Goal: Communication & Community: Ask a question

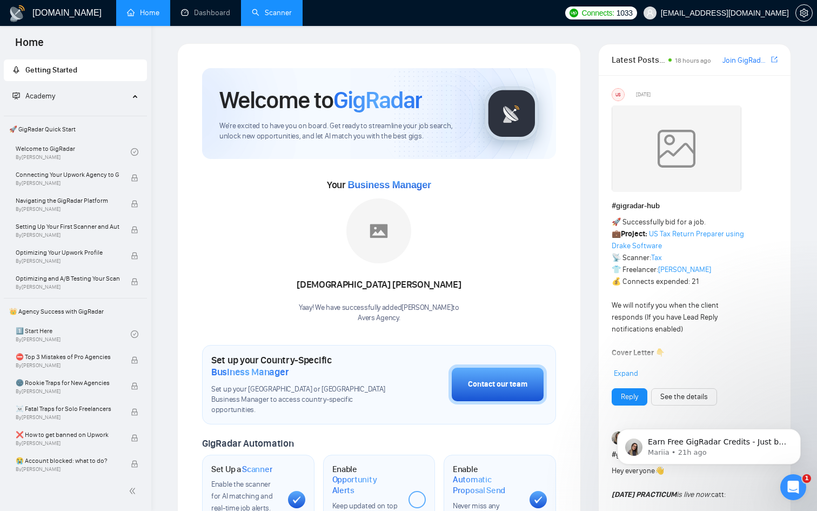
click at [271, 17] on link "Scanner" at bounding box center [272, 12] width 40 height 9
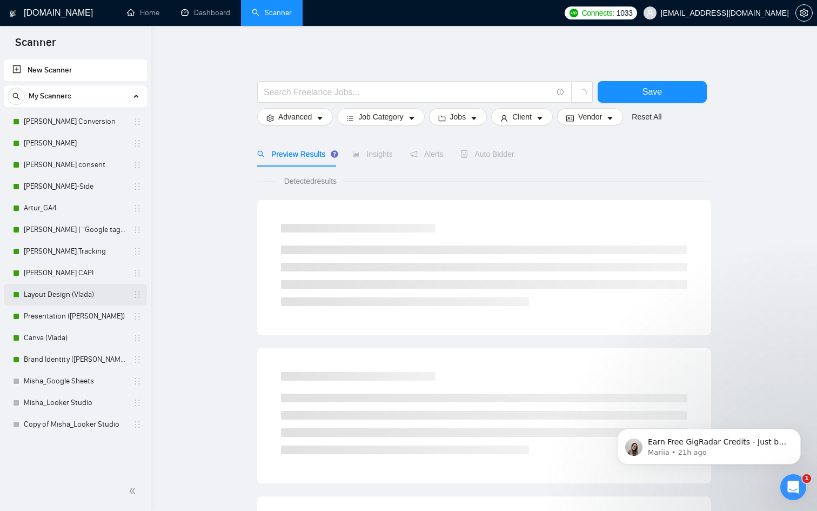
click at [77, 292] on link "Layout Design (Vlada)" at bounding box center [75, 295] width 103 height 22
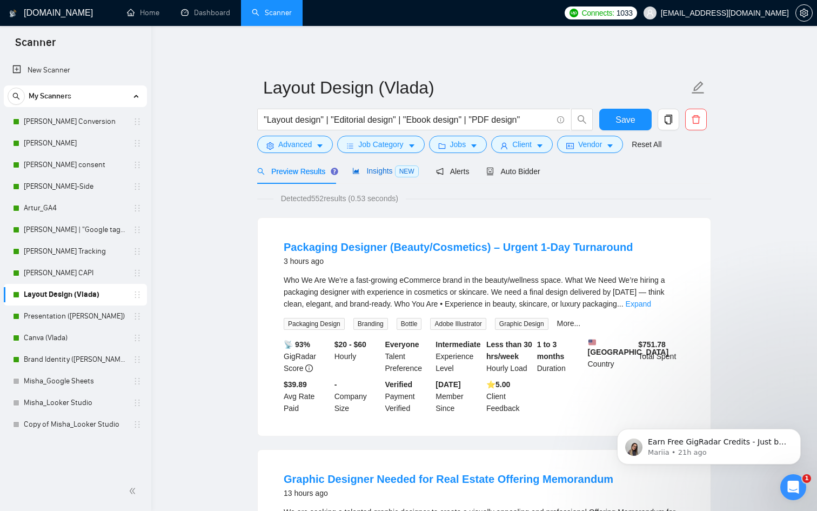
click at [363, 169] on span "Insights NEW" at bounding box center [385, 170] width 66 height 9
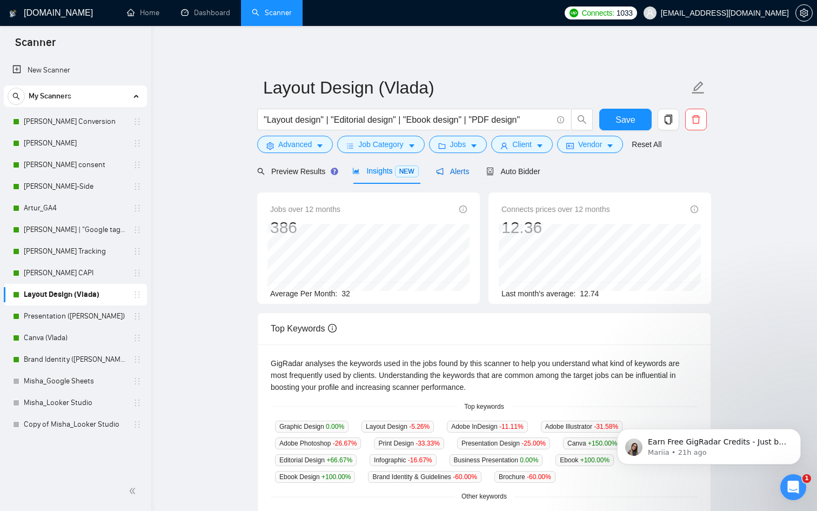
click at [463, 174] on span "Alerts" at bounding box center [453, 171] width 34 height 9
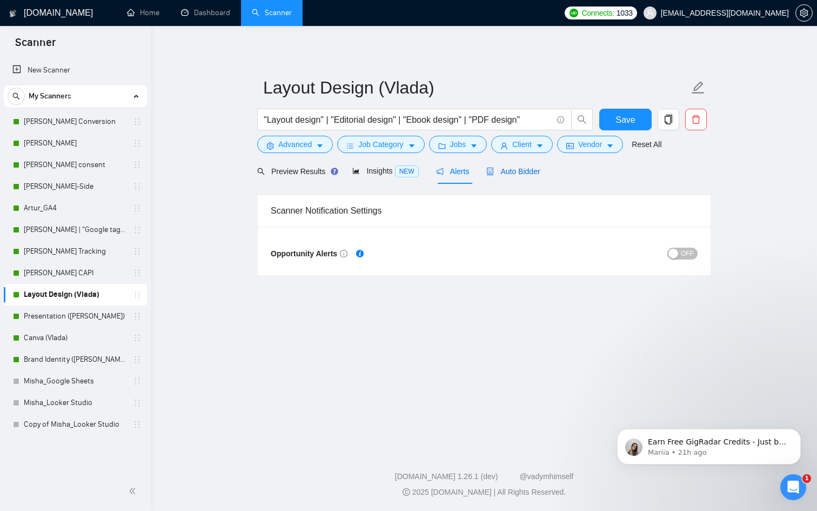
click at [517, 167] on span "Auto Bidder" at bounding box center [513, 171] width 54 height 9
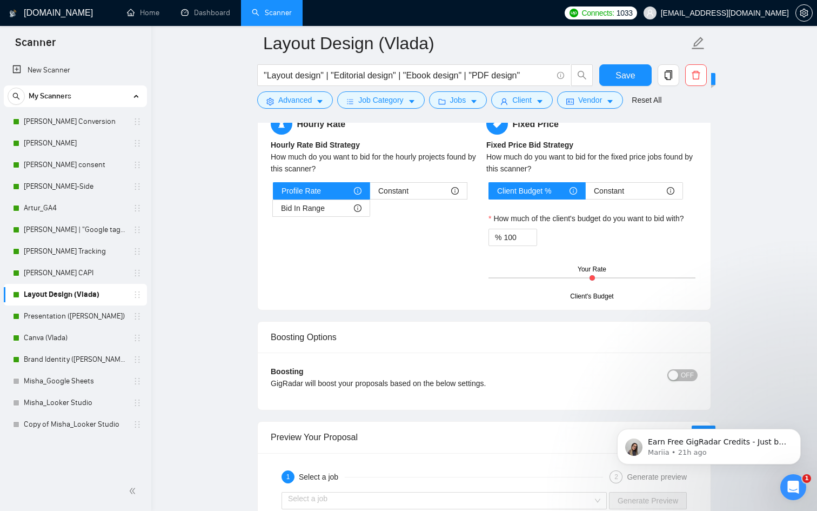
scroll to position [1910, 0]
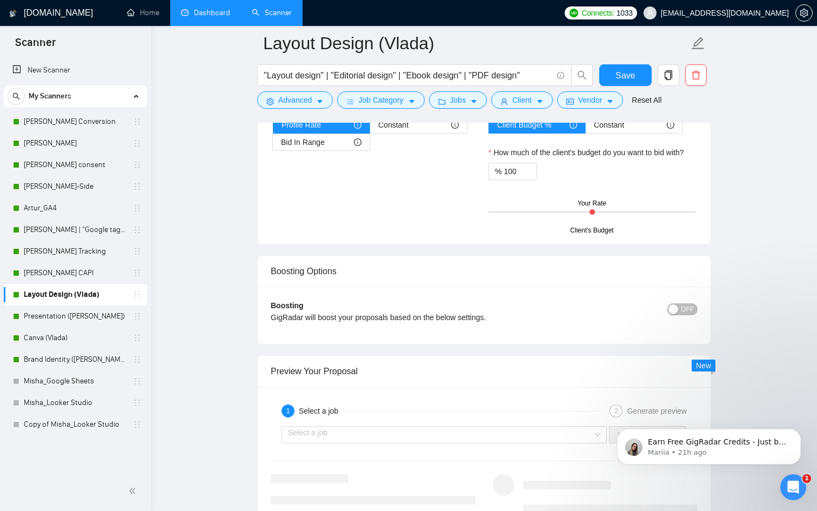
click at [196, 17] on link "Dashboard" at bounding box center [205, 12] width 49 height 9
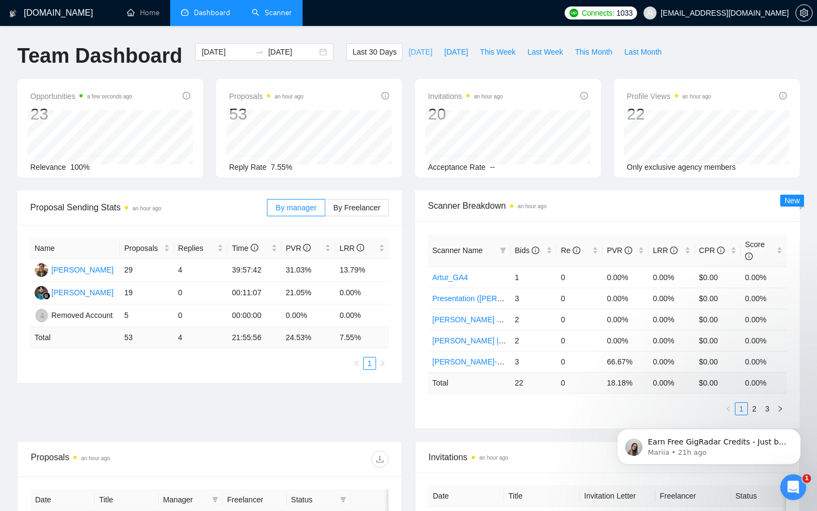
click at [420, 51] on span "[DATE]" at bounding box center [421, 52] width 24 height 12
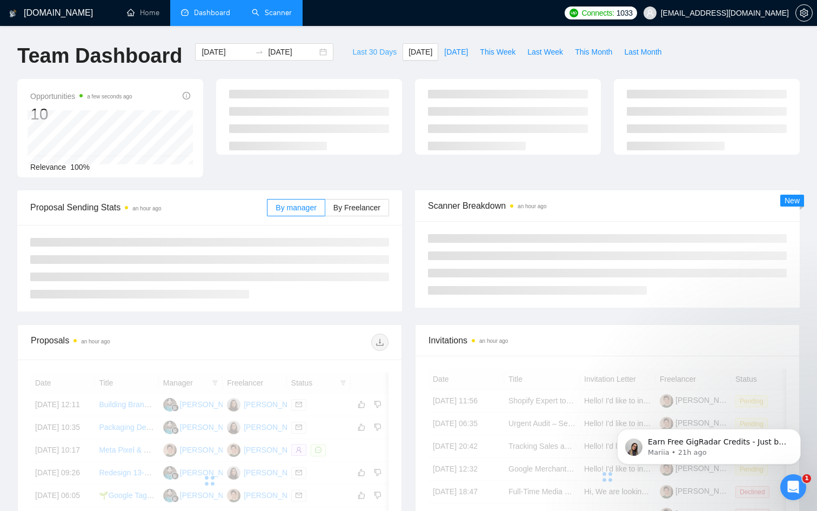
click at [362, 55] on span "Last 30 Days" at bounding box center [374, 52] width 44 height 12
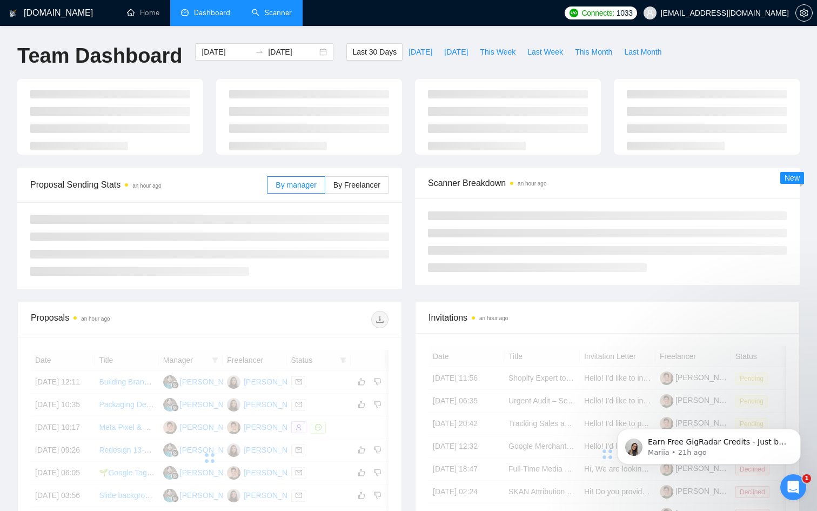
type input "[DATE]"
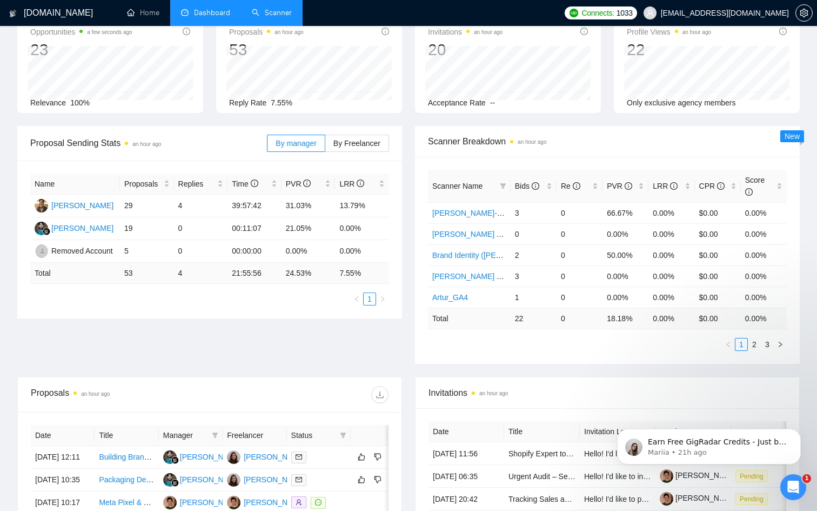
scroll to position [66, 0]
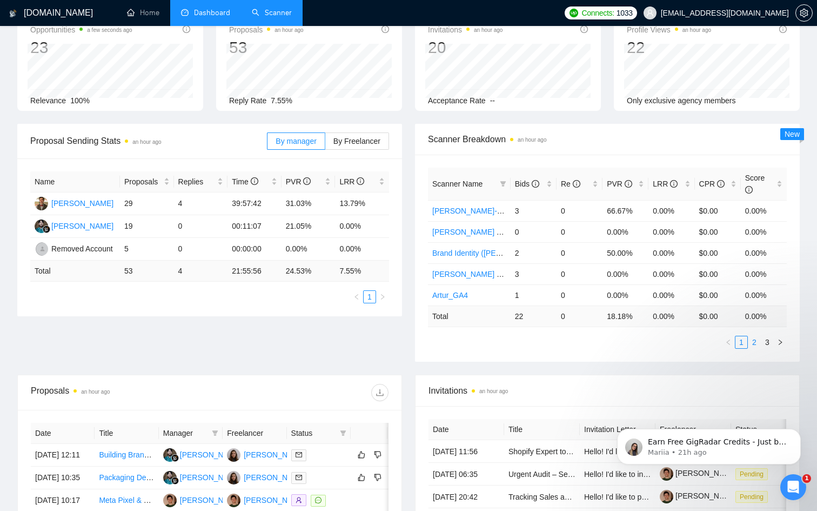
click at [758, 340] on link "2" at bounding box center [755, 342] width 12 height 12
click at [495, 274] on link "Presentation ([PERSON_NAME])" at bounding box center [488, 274] width 112 height 9
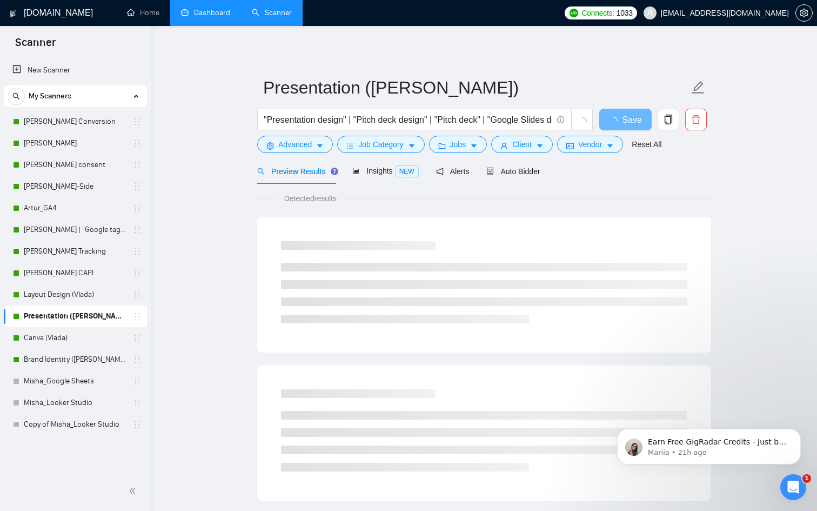
click at [184, 15] on link "Dashboard" at bounding box center [205, 12] width 49 height 9
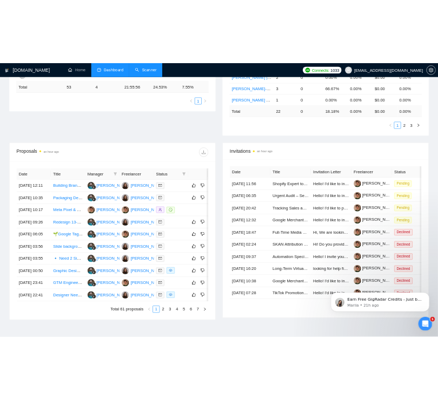
scroll to position [349, 0]
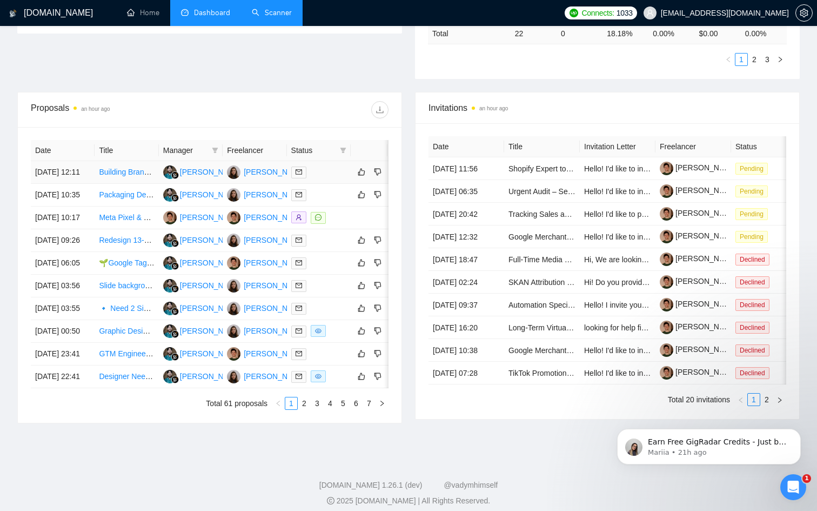
click at [132, 174] on link "Building Brand Identity Package" at bounding box center [152, 172] width 107 height 9
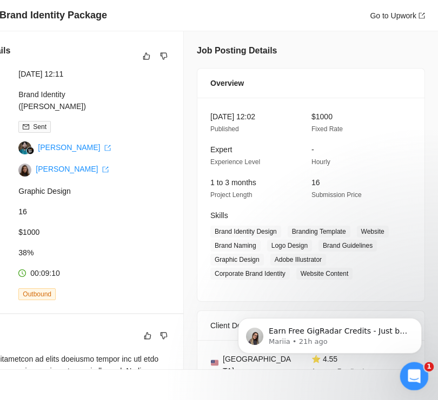
click at [419, 372] on icon "Open Intercom Messenger" at bounding box center [413, 375] width 18 height 18
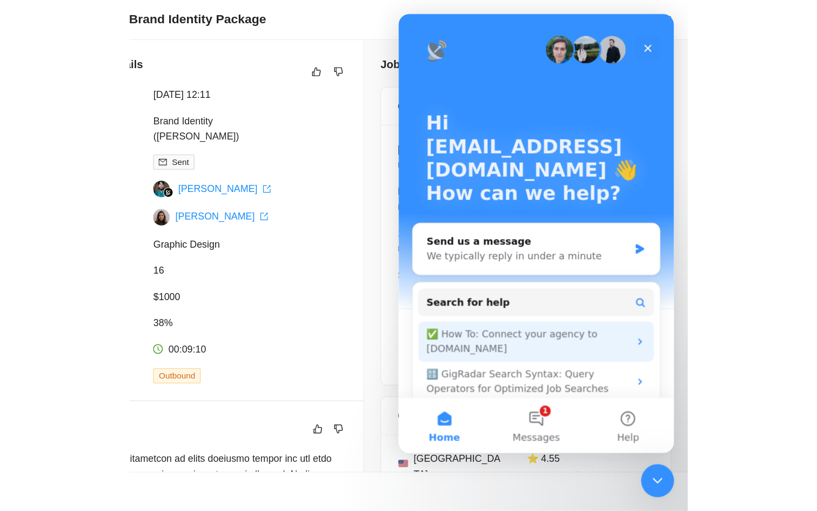
scroll to position [54, 0]
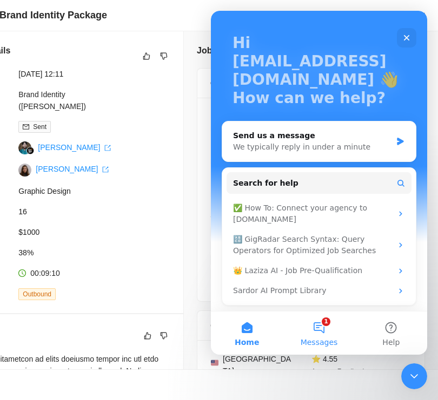
click at [320, 330] on button "1 Messages" at bounding box center [319, 333] width 72 height 43
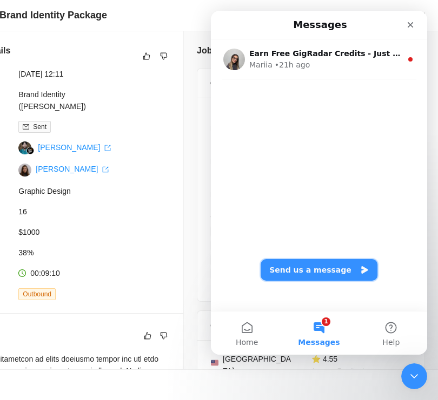
click at [325, 270] on button "Send us a message" at bounding box center [319, 270] width 117 height 22
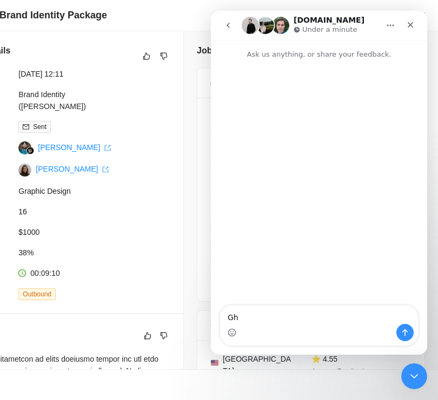
type textarea "G"
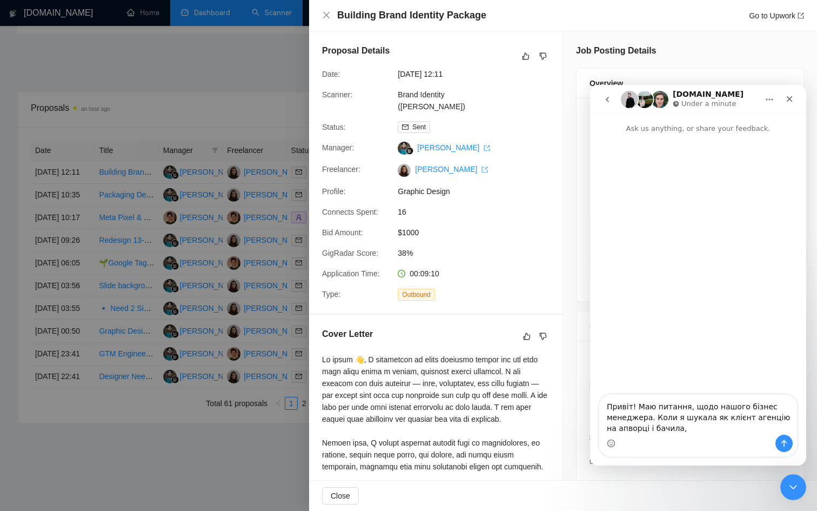
scroll to position [349, 0]
click at [747, 416] on textarea "Привіт! Маю питання, щодо нашого бізнес менеджера. Коли я шукала як клієнт аген…" at bounding box center [698, 415] width 198 height 40
drag, startPoint x: 743, startPoint y: 417, endPoint x: 654, endPoint y: 424, distance: 89.5
click at [654, 424] on textarea "Привіт! Маю питання, щодо нашого бізнес менеджера. Коли я шукала як клієнт на а…" at bounding box center [698, 415] width 198 height 40
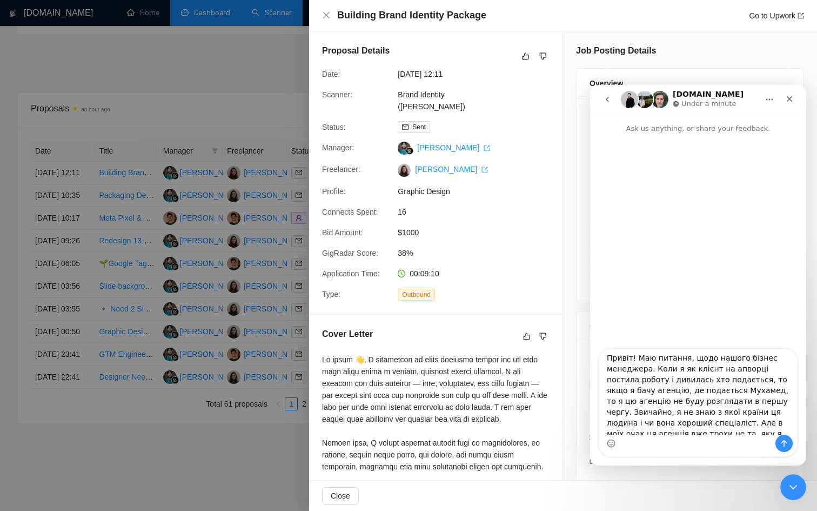
scroll to position [41, 0]
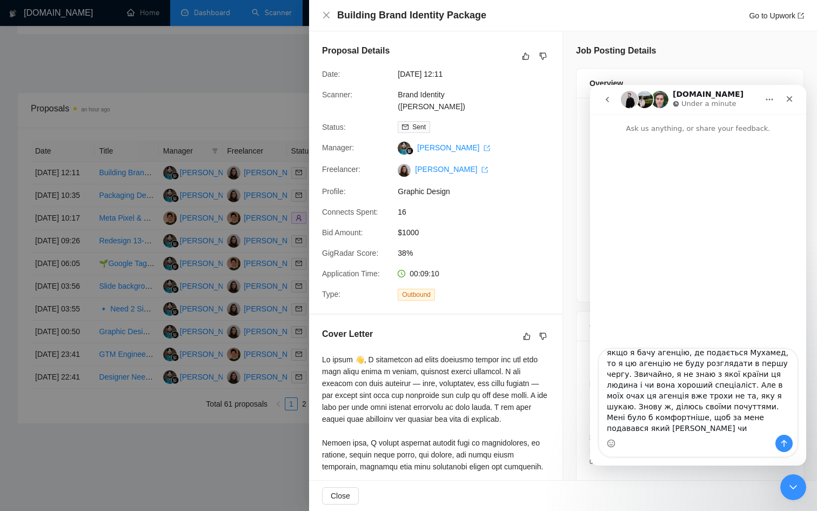
click at [687, 425] on textarea "Привіт! Маю питання, щодо нашого бізнес менеджера. Коли я як клієнт на апворці …" at bounding box center [698, 391] width 198 height 85
click at [687, 427] on textarea "Привіт! Маю питання, щодо нашого бізнес менеджера. Коли я як клієнт на апворці …" at bounding box center [698, 391] width 198 height 85
click at [686, 429] on textarea "Привіт! Маю питання, щодо нашого бізнес менеджера. Коли я як клієнт на апворці …" at bounding box center [698, 391] width 198 height 85
type textarea "Привіт! Маю питання, щодо нашого бізнес менеджера. Коли я як клієнт на апворці …"
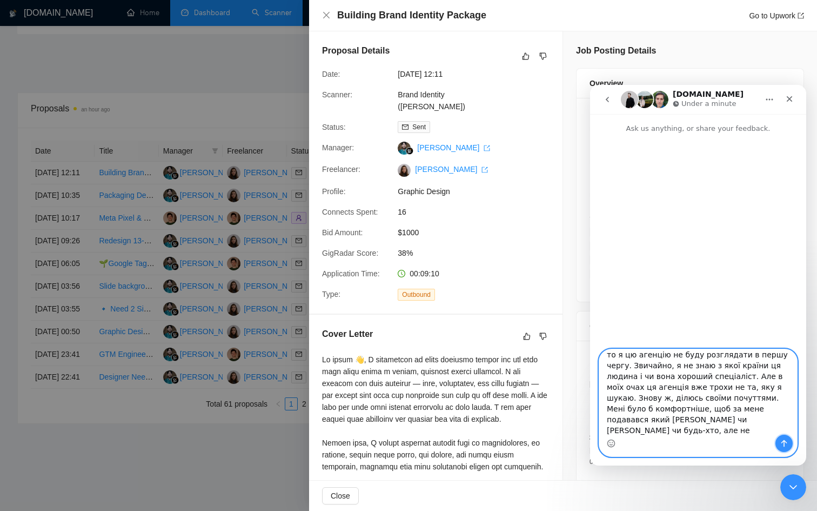
click at [789, 445] on button "Send a message…" at bounding box center [784, 443] width 17 height 17
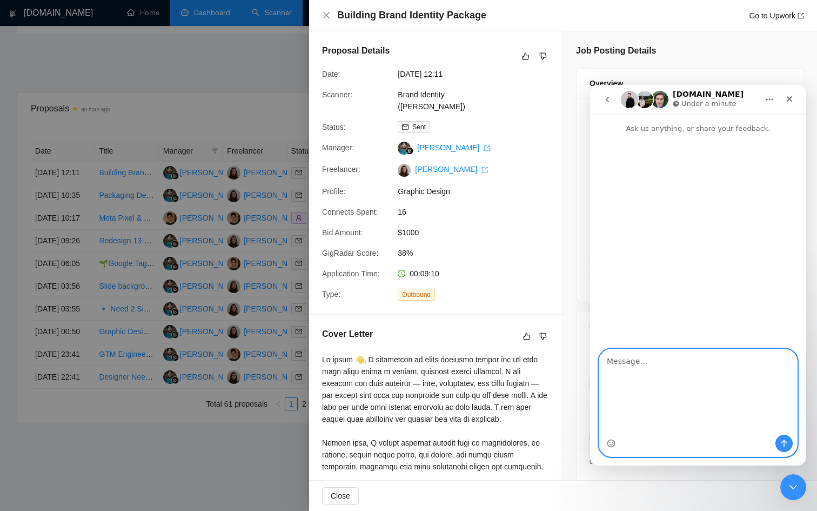
scroll to position [0, 0]
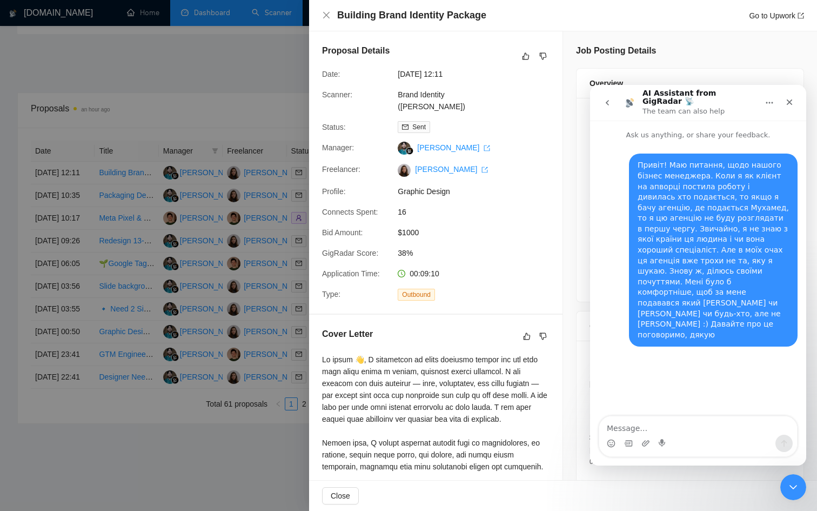
click at [513, 304] on div "Proposal Details Date: [DATE] 12:11 Scanner: Brand Identity ([PERSON_NAME]) Sta…" at bounding box center [435, 172] width 253 height 282
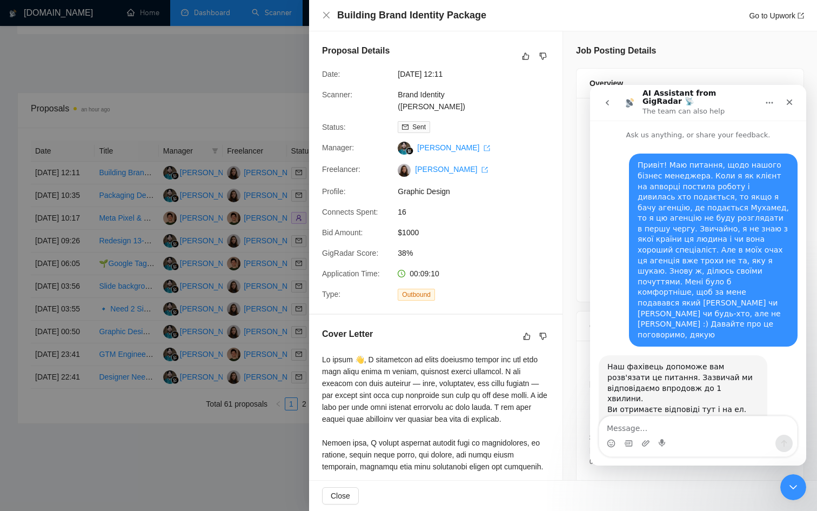
scroll to position [353, 0]
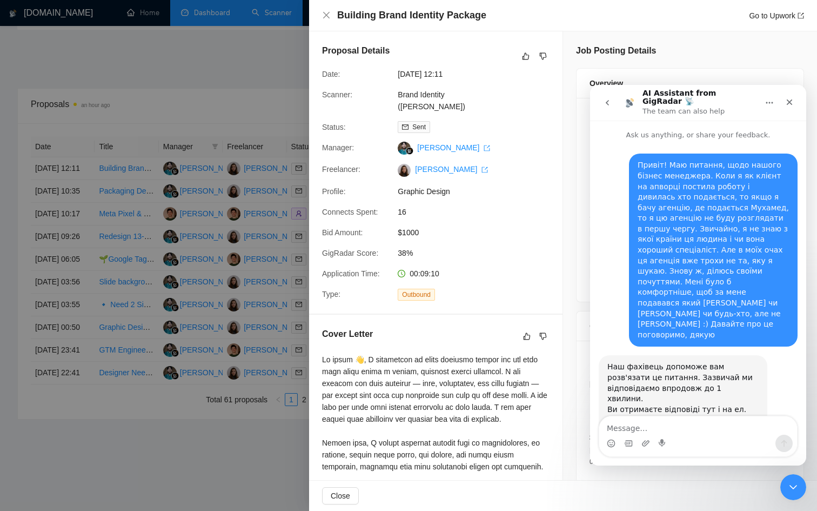
click at [298, 225] on div at bounding box center [408, 255] width 817 height 511
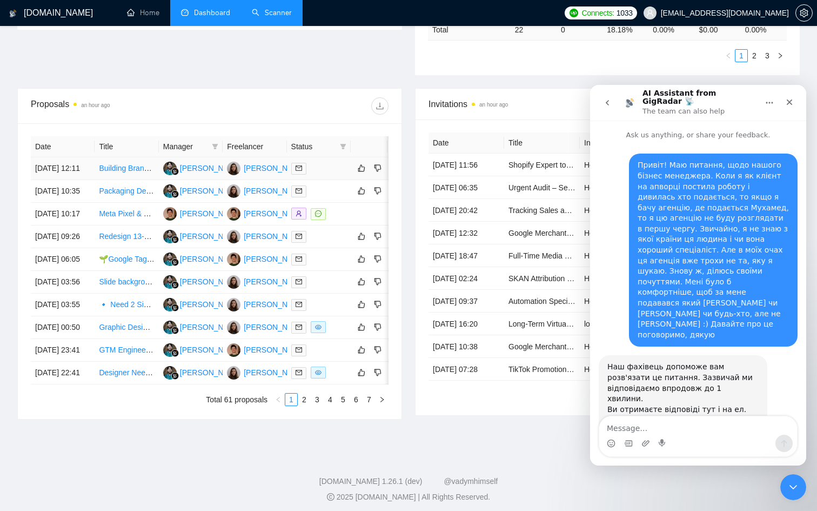
click at [142, 180] on td "Building Brand Identity Package" at bounding box center [127, 168] width 64 height 23
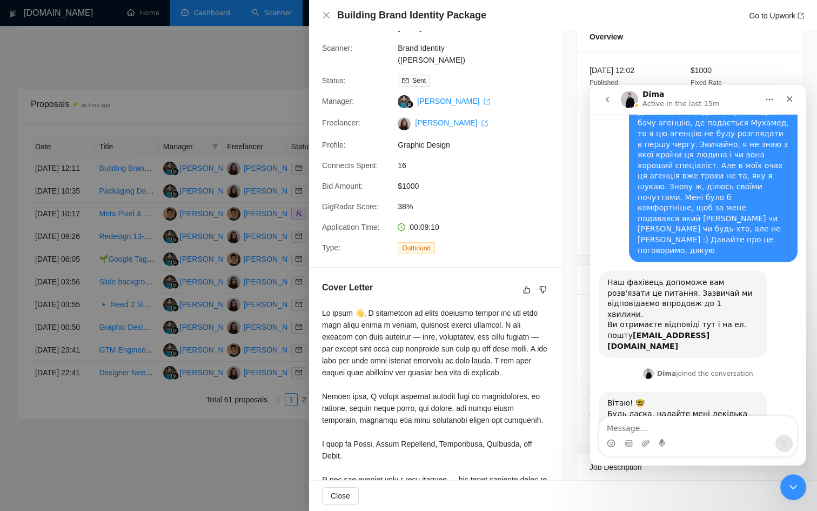
scroll to position [0, 0]
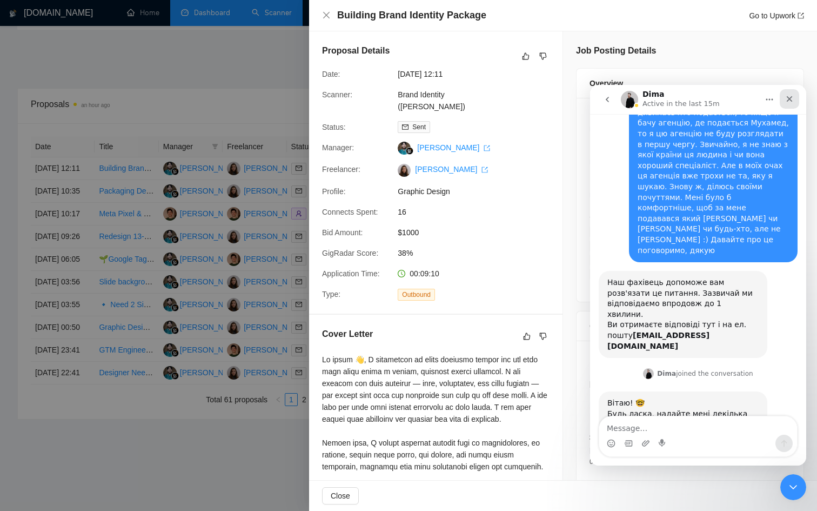
click at [790, 98] on icon "Close" at bounding box center [790, 99] width 6 height 6
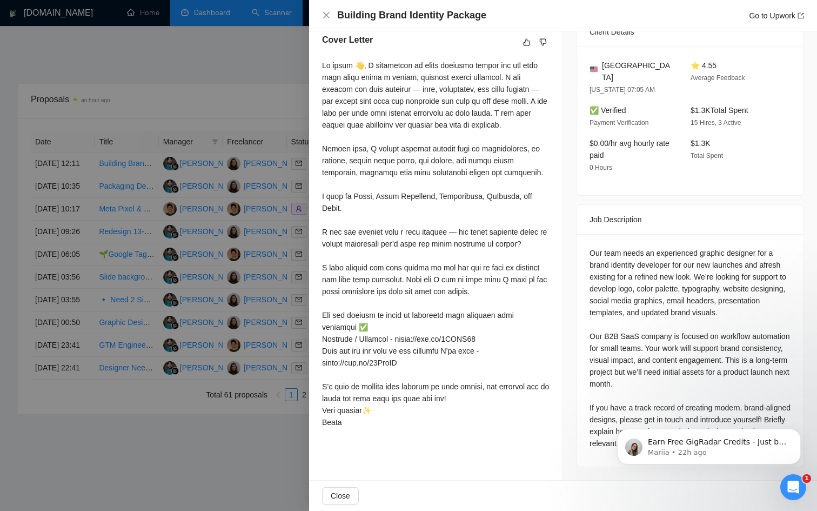
scroll to position [119, 0]
click at [237, 432] on div at bounding box center [408, 255] width 817 height 511
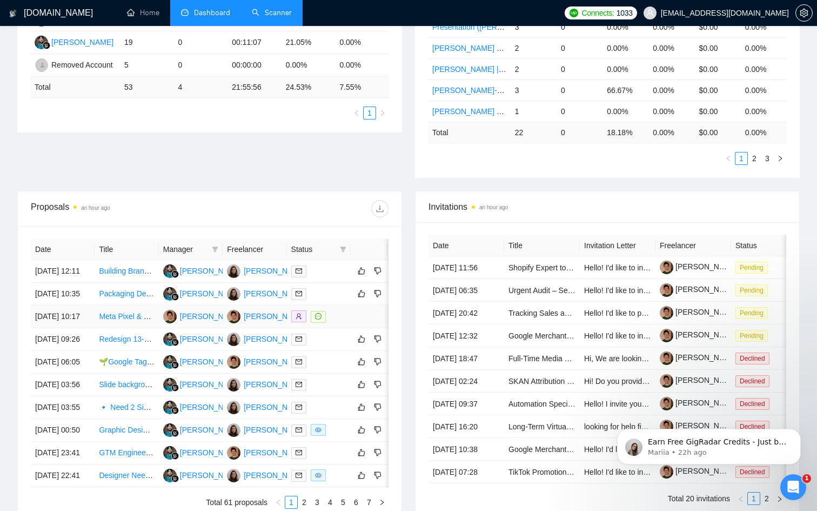
scroll to position [286, 0]
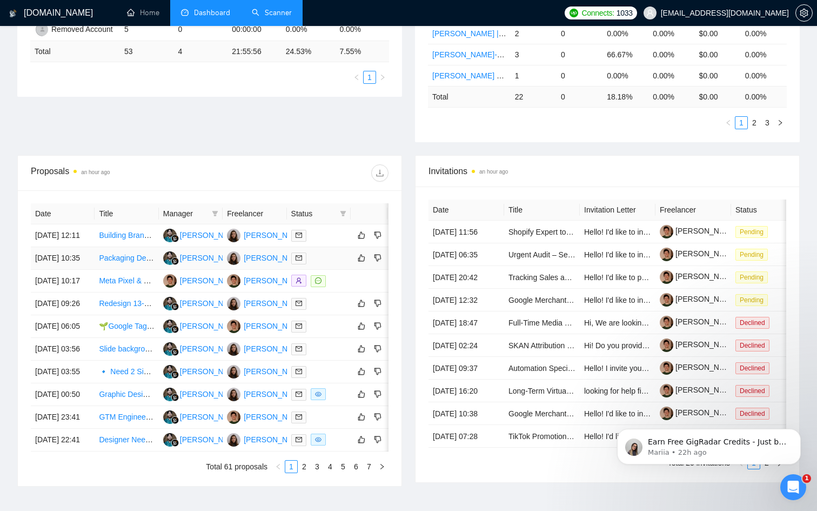
click at [139, 270] on td "Packaging Designer (Beauty/Cosmetics) – Urgent 1-Day Turnaround" at bounding box center [127, 258] width 64 height 23
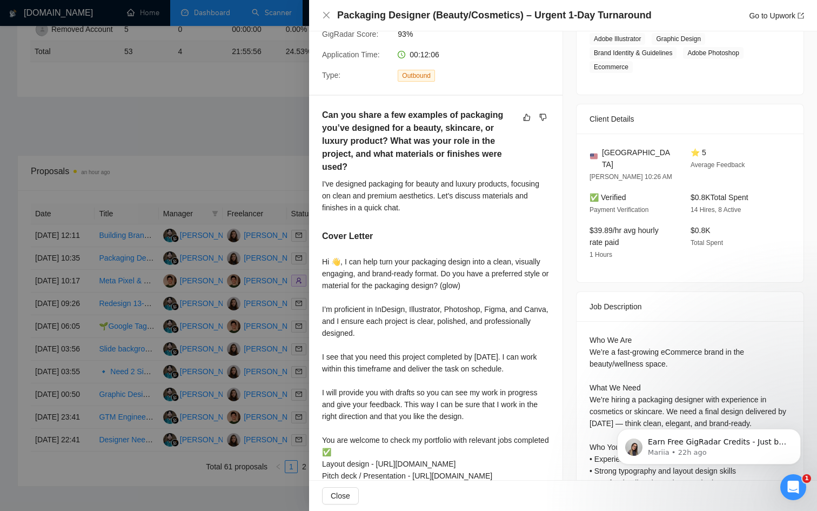
scroll to position [78, 0]
click at [234, 338] on div at bounding box center [408, 255] width 817 height 511
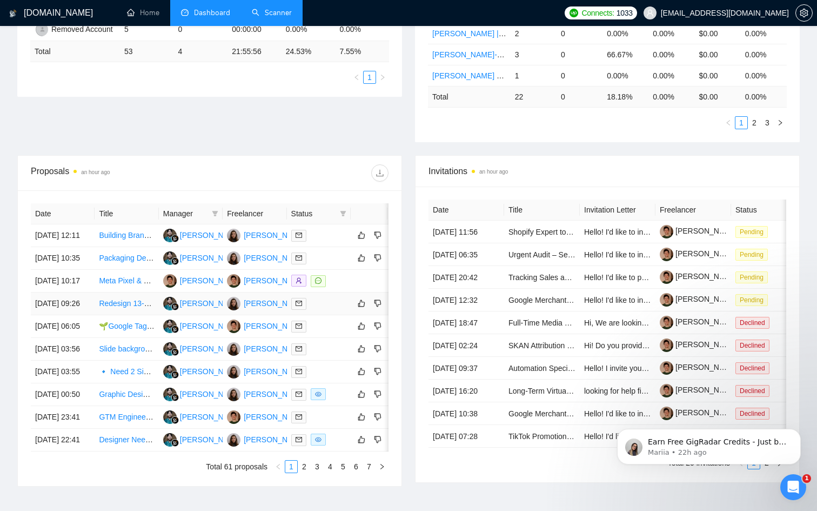
click at [149, 315] on td "Redesign 13-slide Investor Pitch Deck (Real Estate – [GEOGRAPHIC_DATA])" at bounding box center [127, 303] width 64 height 23
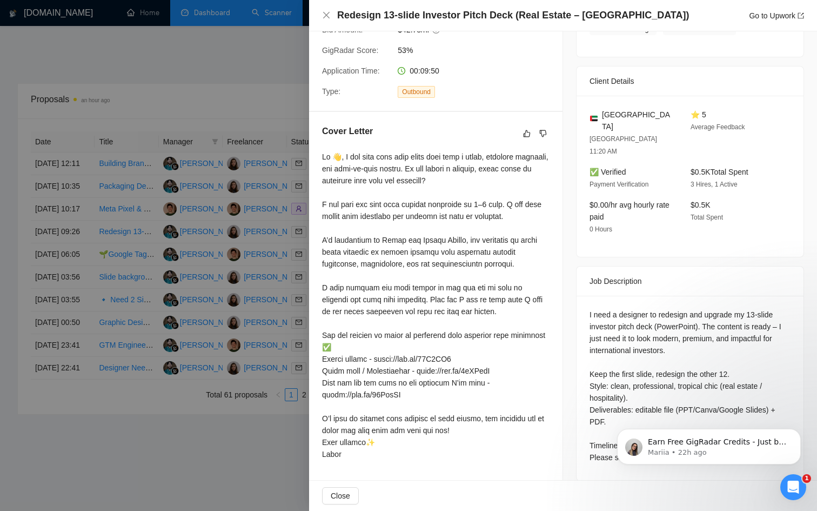
scroll to position [377, 0]
click at [262, 328] on div at bounding box center [408, 255] width 817 height 511
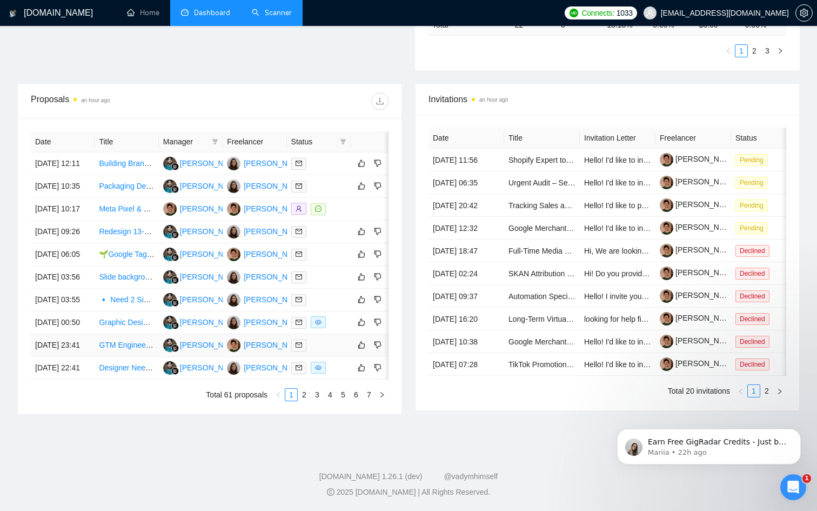
scroll to position [460, 0]
click at [204, 289] on td "[PERSON_NAME]" at bounding box center [191, 300] width 64 height 23
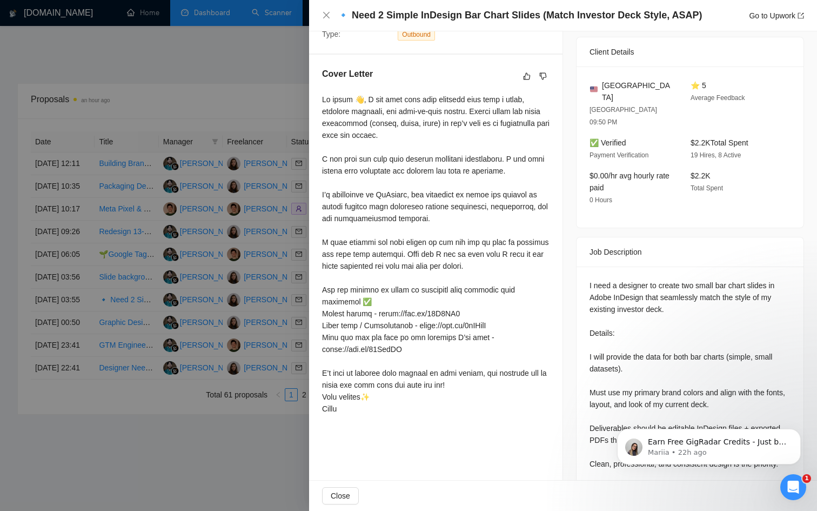
scroll to position [141, 0]
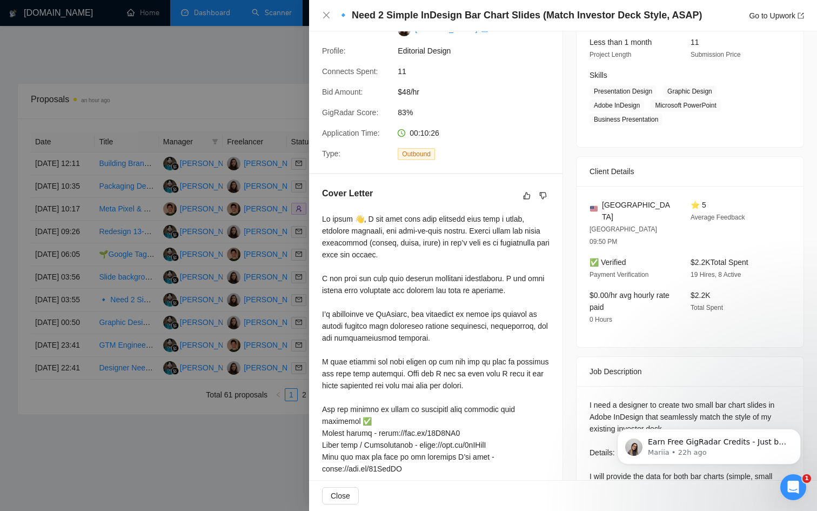
click at [267, 446] on div at bounding box center [408, 255] width 817 height 511
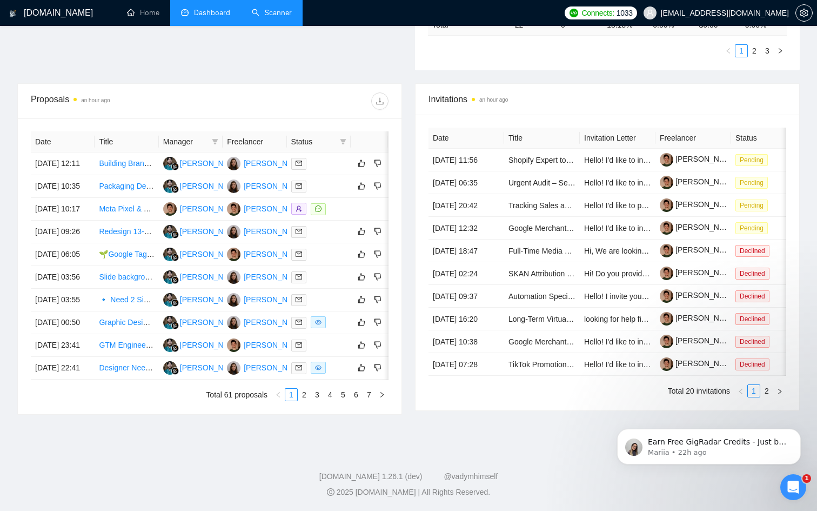
scroll to position [460, 0]
click at [305, 396] on link "2" at bounding box center [304, 395] width 12 height 12
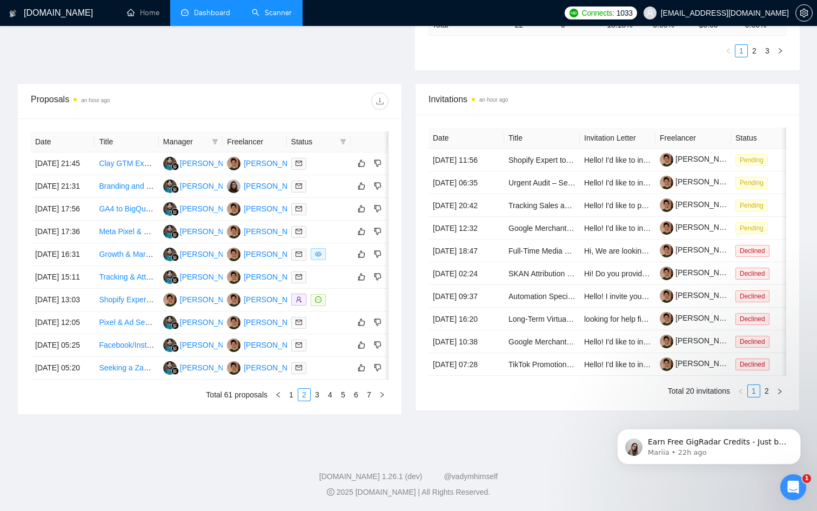
scroll to position [322, 0]
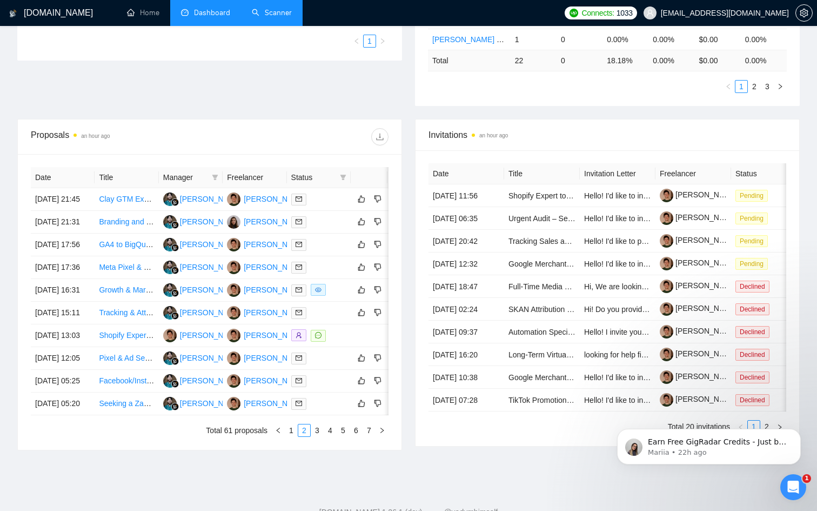
click at [246, 176] on th "Freelancer" at bounding box center [255, 177] width 64 height 21
click at [252, 179] on th "Freelancer" at bounding box center [255, 177] width 64 height 21
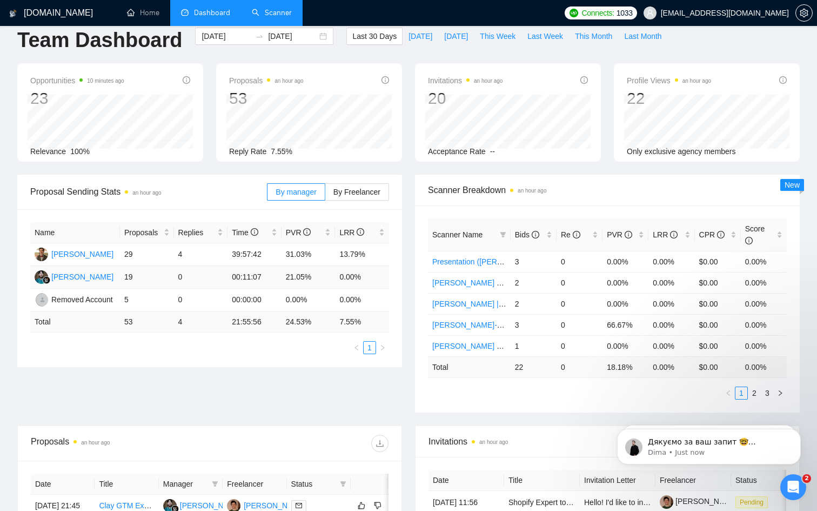
scroll to position [209, 0]
click at [704, 455] on p "Dima • Just now" at bounding box center [717, 452] width 139 height 10
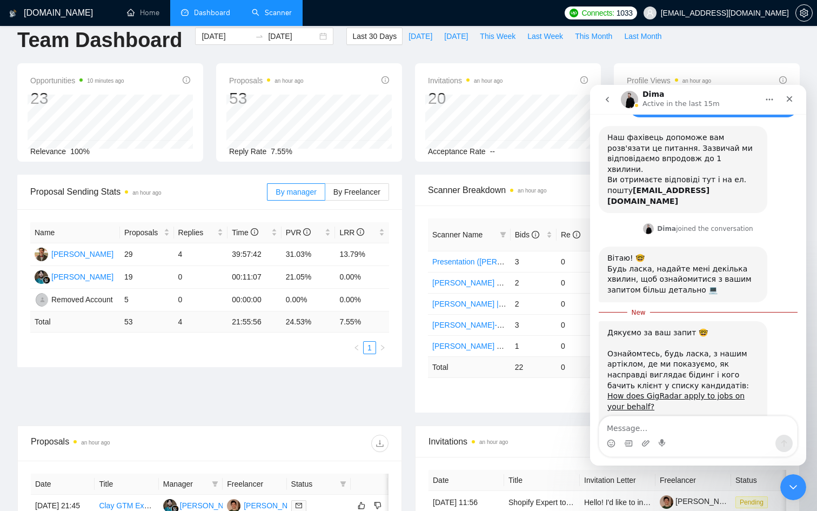
scroll to position [226, 0]
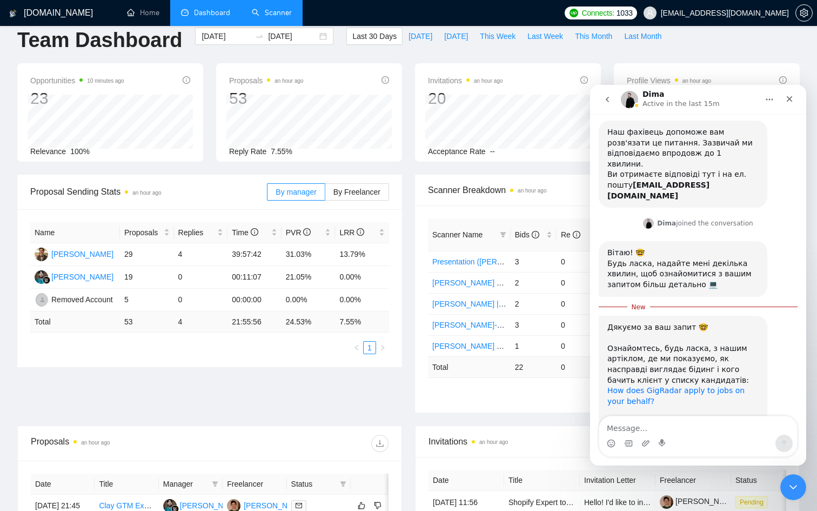
click at [676, 386] on link "How does GigRadar apply to jobs on your behalf?" at bounding box center [675, 395] width 137 height 19
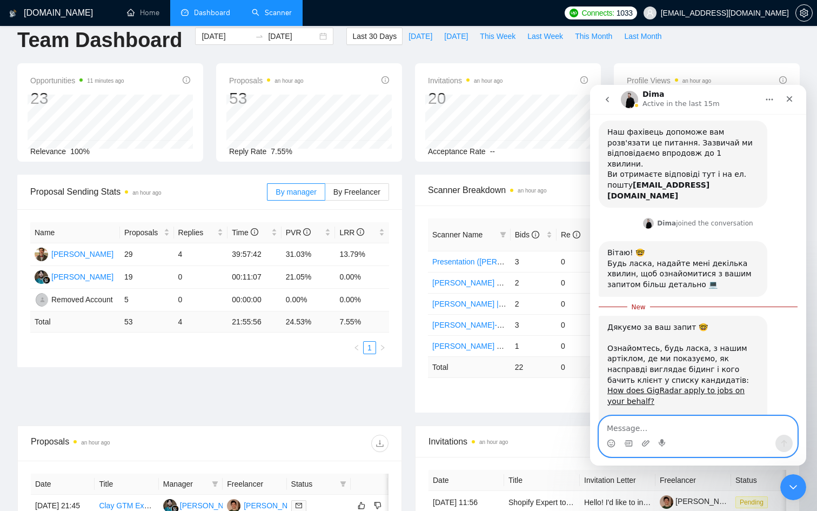
click at [631, 422] on textarea "Message…" at bounding box center [698, 425] width 198 height 18
click at [626, 427] on textarea "І коли клієнт від" at bounding box center [698, 425] width 198 height 18
click at [681, 425] on textarea "І коли клієнт від" at bounding box center [698, 425] width 198 height 18
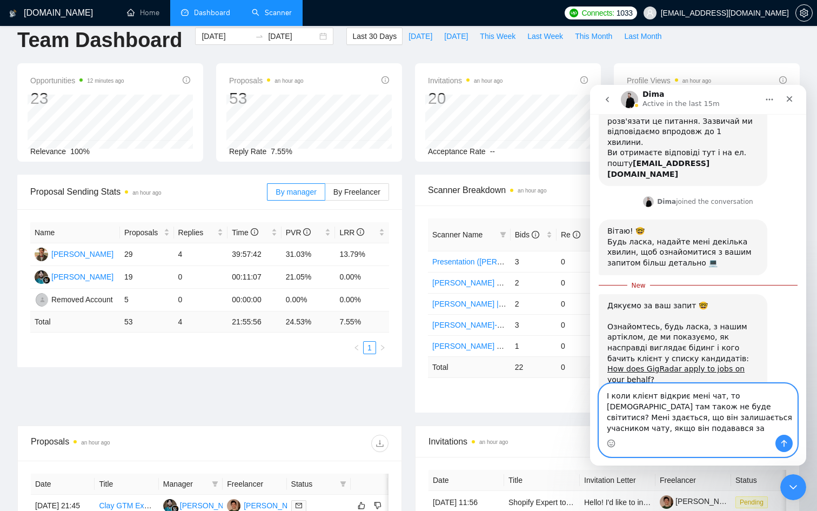
scroll to position [259, 0]
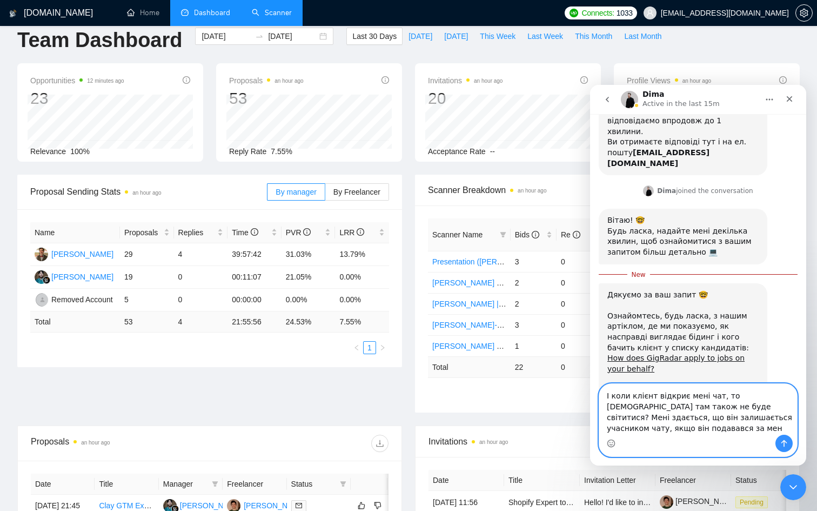
type textarea "І коли клієнт відкриє мені чат, то [DEMOGRAPHIC_DATA] там також не буде світити…"
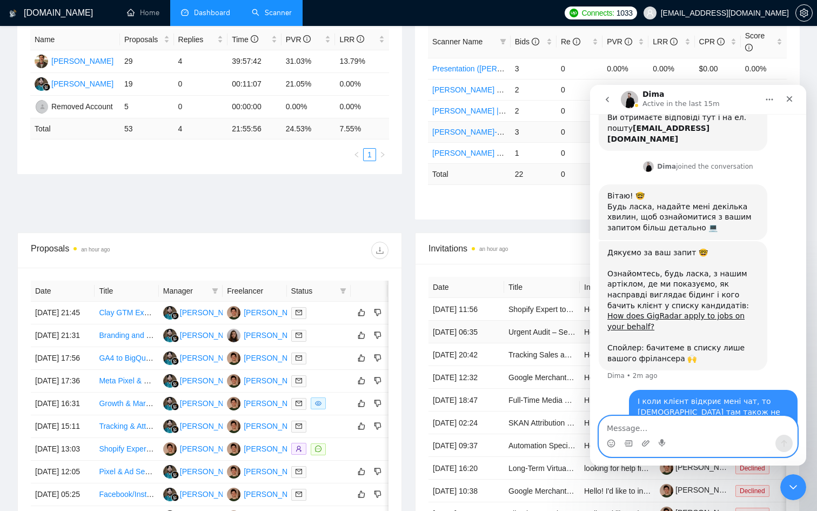
scroll to position [209, 0]
click at [791, 101] on icon "Close" at bounding box center [789, 99] width 9 height 9
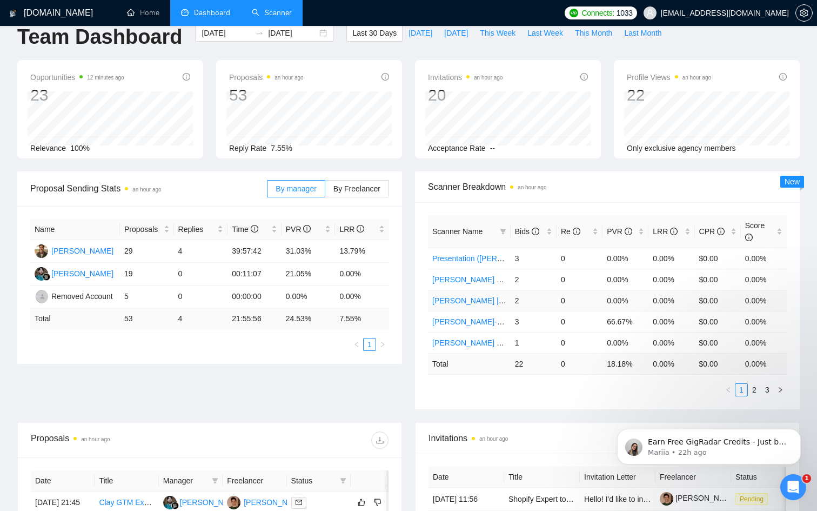
scroll to position [0, 0]
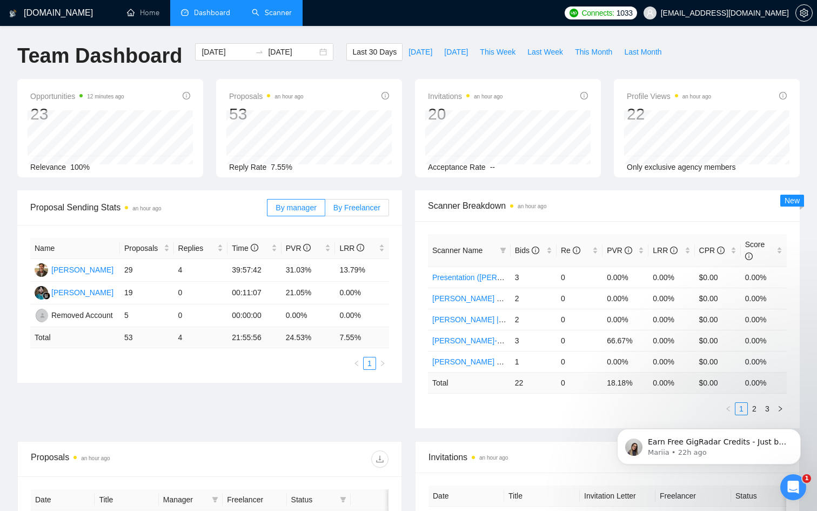
click at [365, 212] on label "By Freelancer" at bounding box center [357, 207] width 64 height 17
click at [325, 210] on input "By Freelancer" at bounding box center [325, 210] width 0 height 0
click at [288, 215] on label "By manager" at bounding box center [296, 207] width 58 height 17
click at [268, 210] on input "By manager" at bounding box center [268, 210] width 0 height 0
click at [348, 210] on span "By Freelancer" at bounding box center [356, 207] width 47 height 9
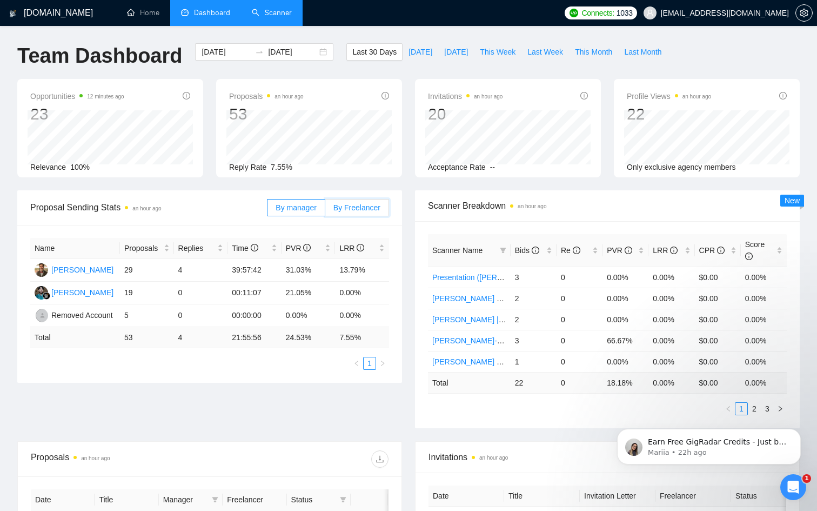
click at [325, 210] on input "By Freelancer" at bounding box center [325, 210] width 0 height 0
drag, startPoint x: 178, startPoint y: 270, endPoint x: 186, endPoint y: 270, distance: 8.6
click at [186, 270] on td "4" at bounding box center [201, 270] width 54 height 23
click at [413, 55] on span "[DATE]" at bounding box center [421, 52] width 24 height 12
type input "[DATE]"
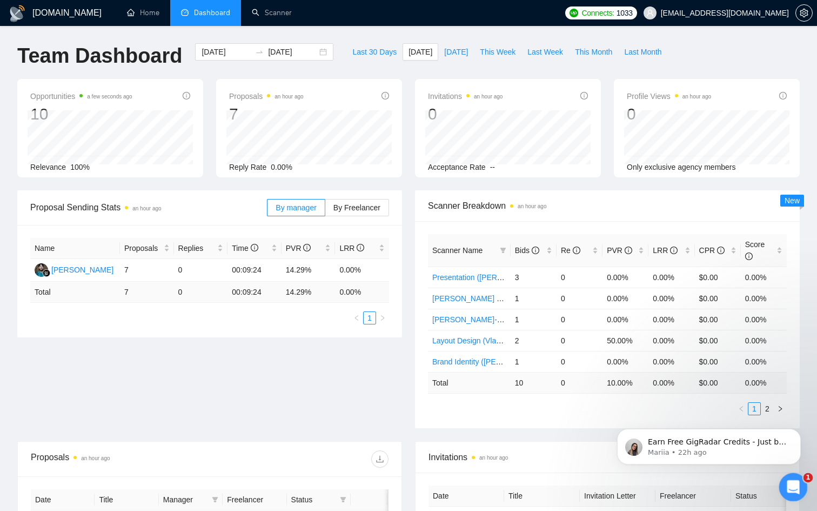
click at [790, 480] on icon "Open Intercom Messenger" at bounding box center [792, 486] width 18 height 18
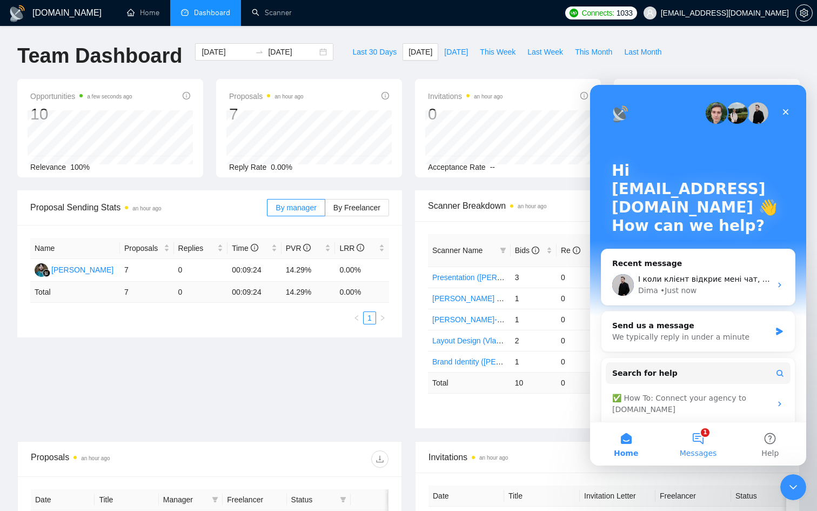
click at [704, 433] on button "1 Messages" at bounding box center [698, 443] width 72 height 43
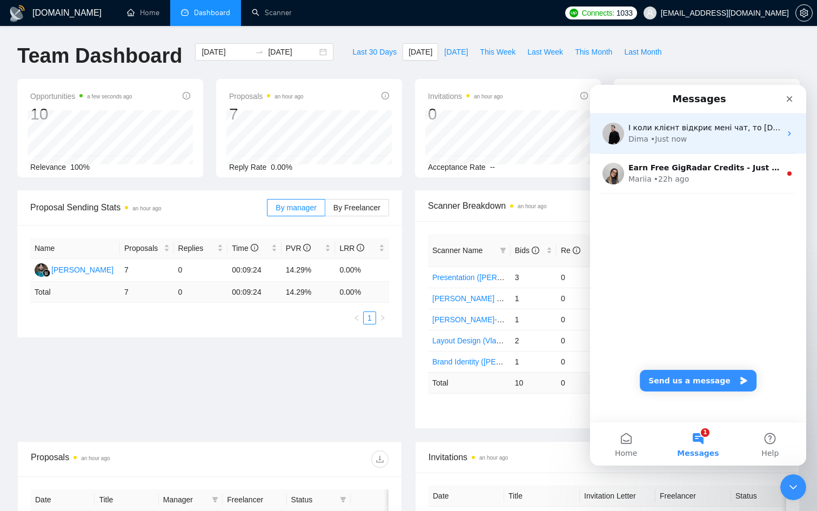
click at [678, 138] on div "• Just now" at bounding box center [669, 138] width 36 height 11
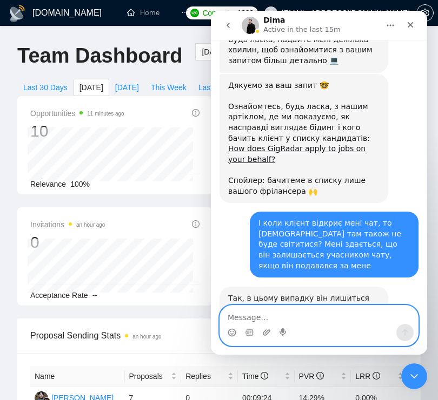
scroll to position [394, 0]
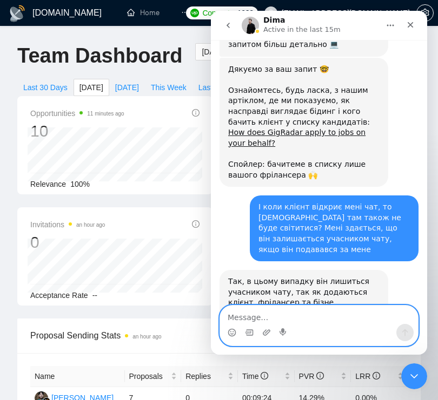
click at [352, 313] on textarea "Message…" at bounding box center [319, 315] width 198 height 18
type textarea "Окей, дякую"
click at [406, 329] on icon "Send a message…" at bounding box center [404, 333] width 9 height 9
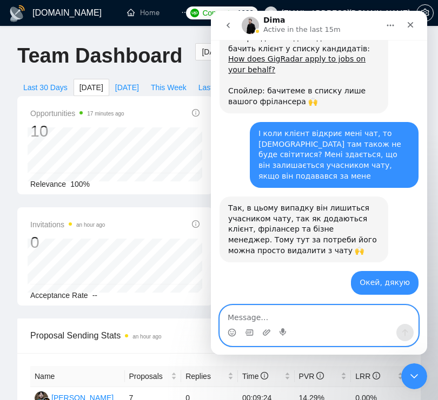
scroll to position [500, 0]
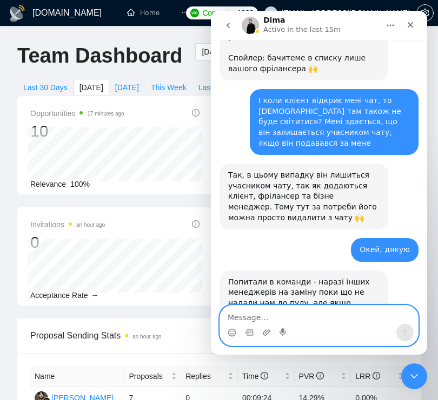
click at [258, 314] on textarea "Message…" at bounding box center [319, 315] width 198 height 18
click at [231, 333] on icon "Emoji picker" at bounding box center [232, 333] width 9 height 9
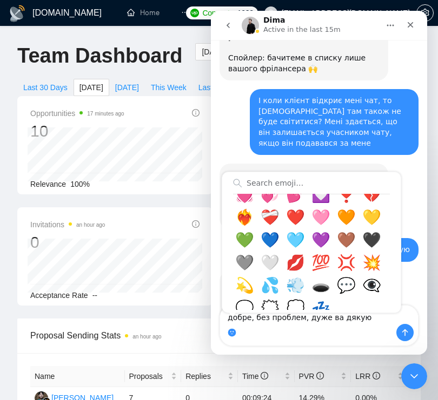
scroll to position [477, 0]
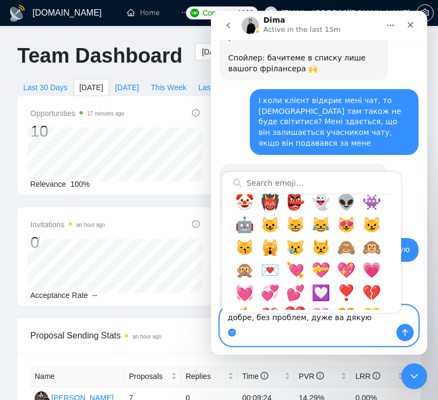
type textarea "добре, без проблем, дуже ва дякую ❤️"
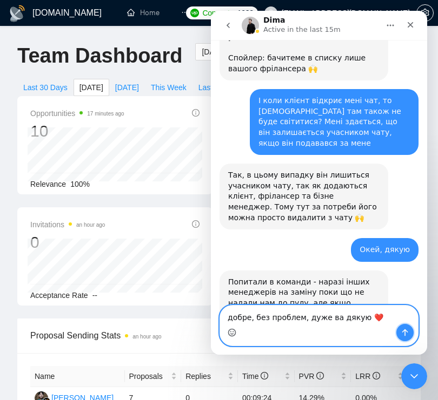
click at [409, 330] on icon "Send a message…" at bounding box center [404, 333] width 9 height 9
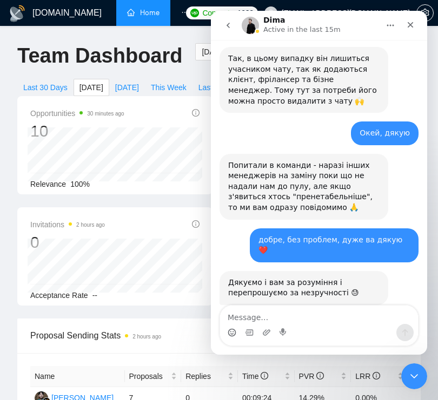
scroll to position [611, 0]
